Goal: Transaction & Acquisition: Purchase product/service

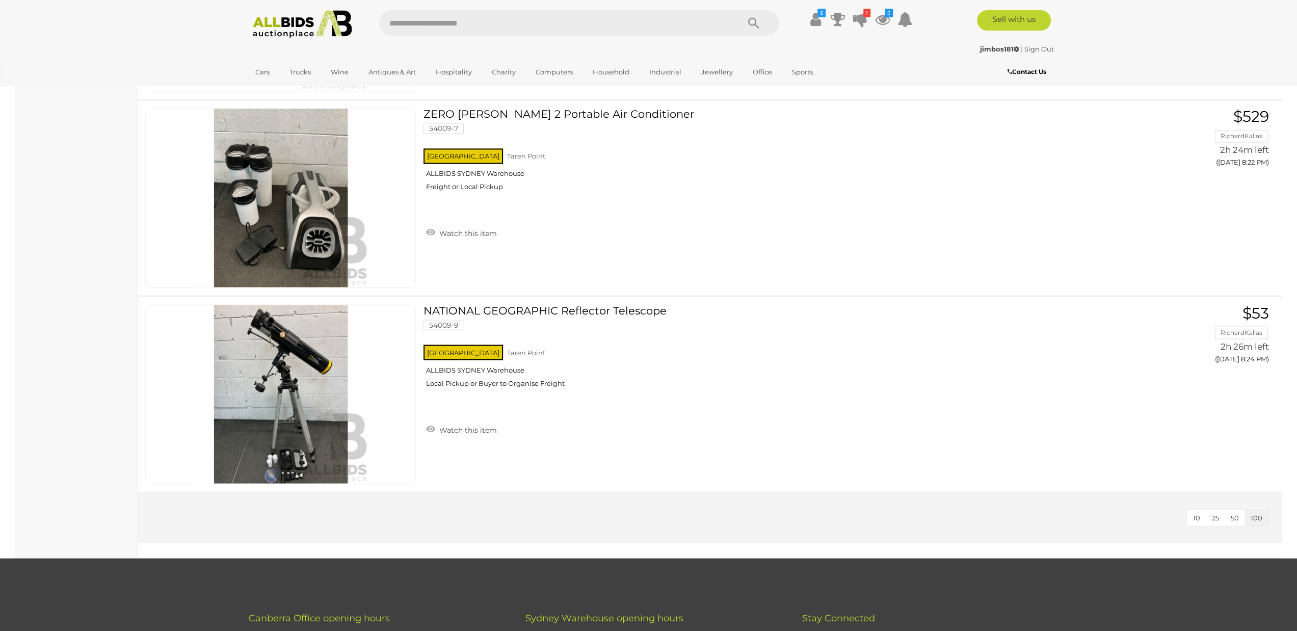
scroll to position [9456, 0]
